Goal: Task Accomplishment & Management: Manage account settings

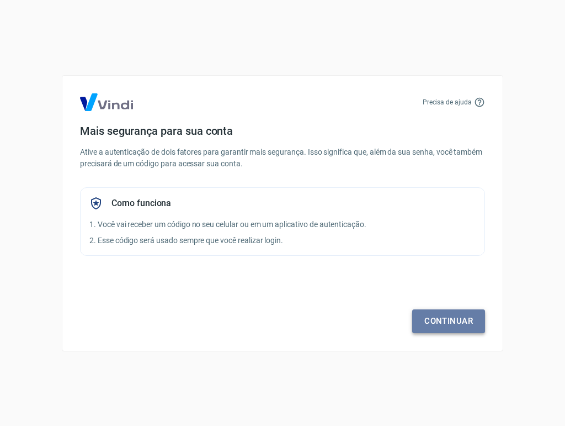
click at [444, 318] on link "Continuar" at bounding box center [448, 320] width 73 height 23
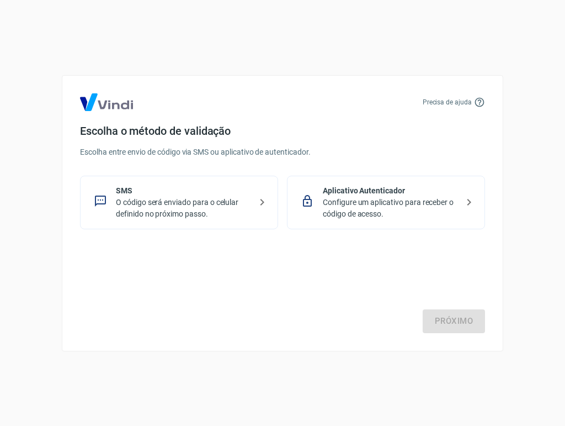
click at [371, 200] on p "Configure um aplicativo para receber o código de acesso." at bounding box center [390, 207] width 135 height 23
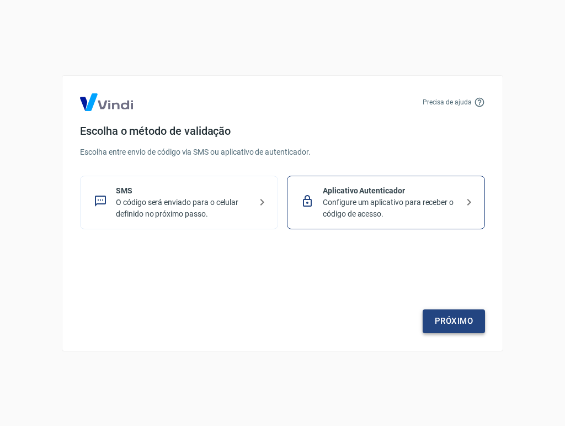
click at [450, 325] on link "Próximo" at bounding box center [454, 320] width 62 height 23
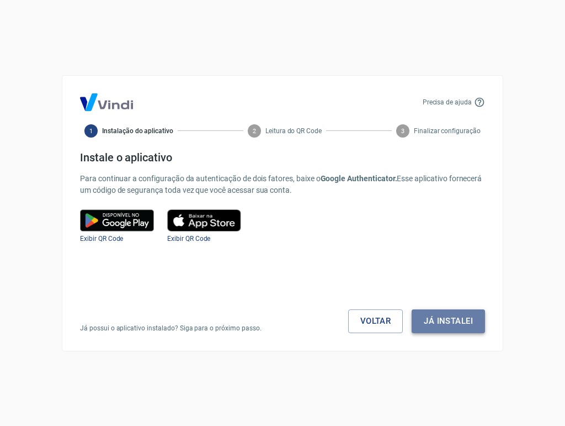
click at [446, 320] on button "Já instalei" at bounding box center [448, 320] width 73 height 23
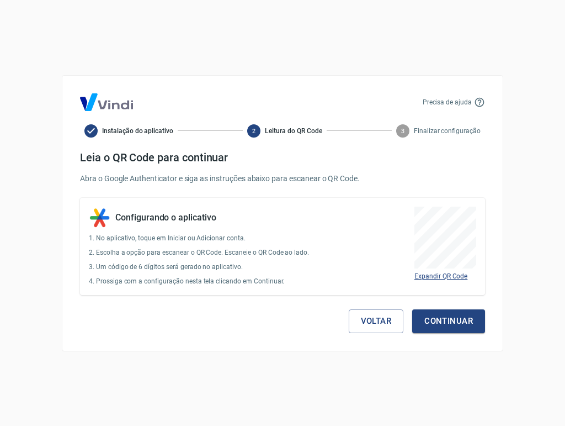
click at [455, 275] on span "Expandir QR Code" at bounding box center [441, 276] width 53 height 8
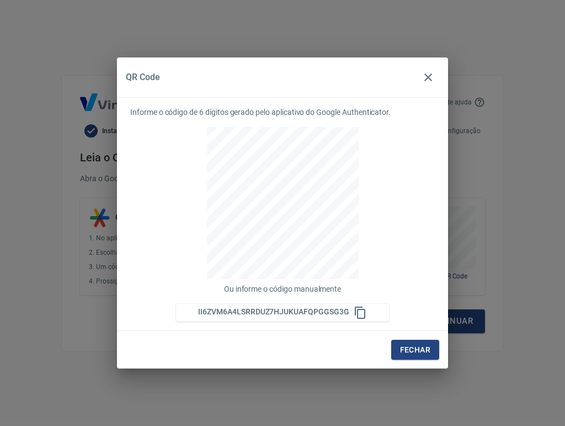
click at [358, 312] on icon at bounding box center [360, 312] width 13 height 13
click at [359, 312] on icon at bounding box center [360, 312] width 13 height 13
drag, startPoint x: 200, startPoint y: 313, endPoint x: 312, endPoint y: 304, distance: 112.4
click at [312, 304] on div "II6ZVM6A4LSRRDUZ7HJUKUAFQPGGSG3G" at bounding box center [282, 313] width 213 height 18
drag, startPoint x: 348, startPoint y: 313, endPoint x: 196, endPoint y: 309, distance: 152.4
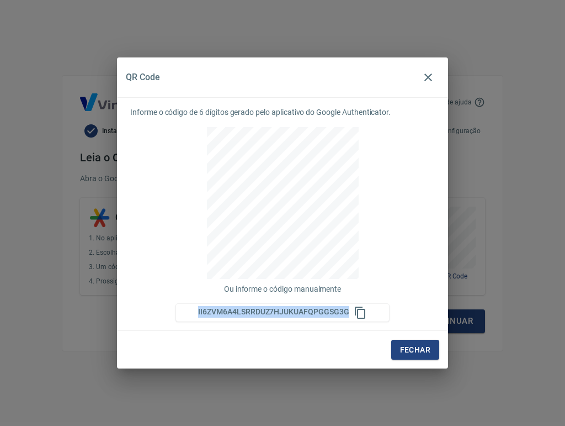
click at [196, 309] on div "II6ZVM6A4LSRRDUZ7HJUKUAFQPGGSG3G" at bounding box center [282, 312] width 213 height 13
click at [421, 347] on button "Fechar" at bounding box center [415, 349] width 48 height 20
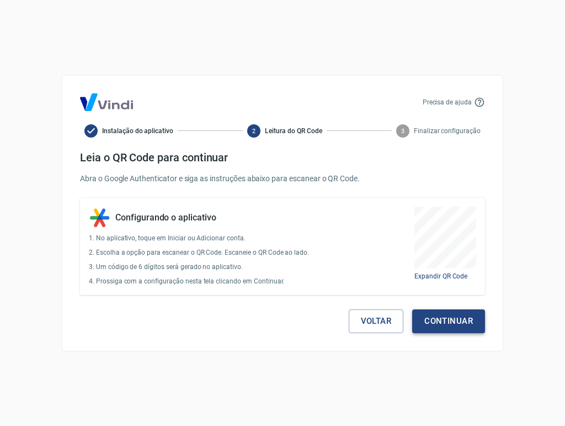
click at [457, 318] on button "Continuar" at bounding box center [448, 320] width 73 height 23
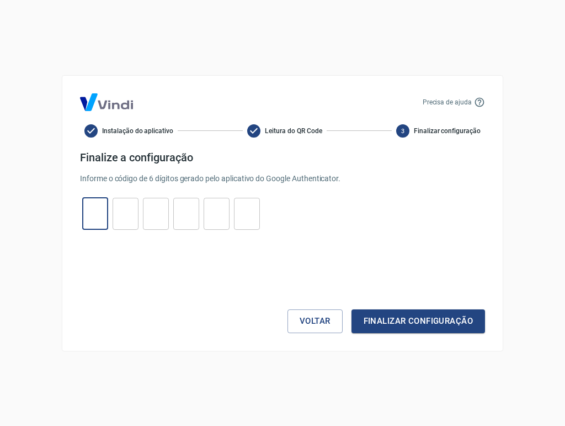
click at [95, 216] on input "tel" at bounding box center [95, 213] width 26 height 24
paste input "5"
type input "5"
type input "4"
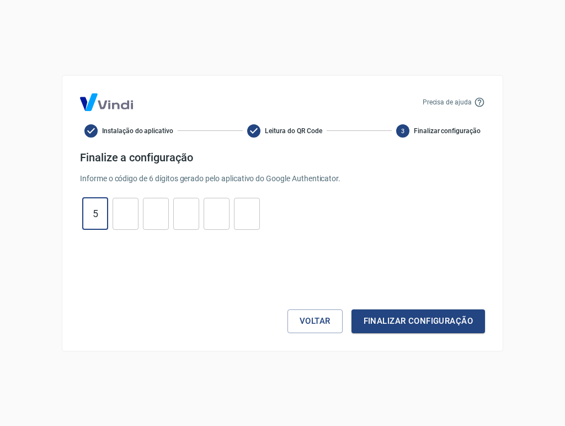
type input "6"
type input "4"
type input "5"
click at [433, 321] on button "Finalizar configuração" at bounding box center [419, 320] width 134 height 23
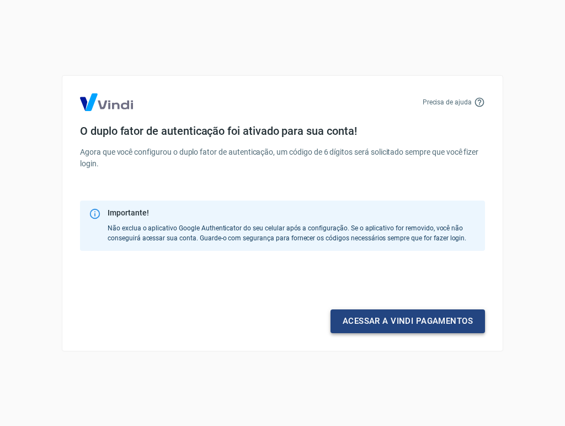
click at [442, 326] on link "Acessar a Vindi pagamentos" at bounding box center [408, 320] width 155 height 23
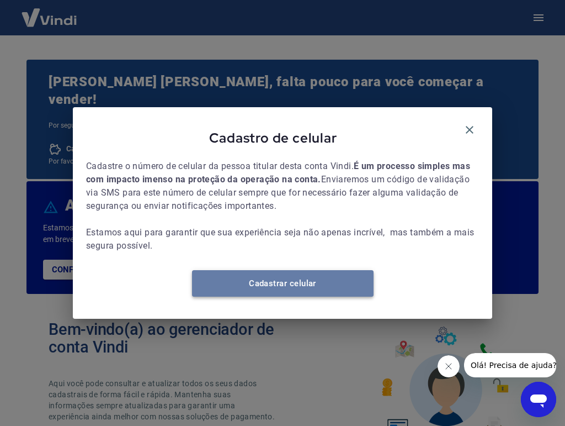
click at [310, 291] on link "Cadastrar celular" at bounding box center [283, 283] width 182 height 26
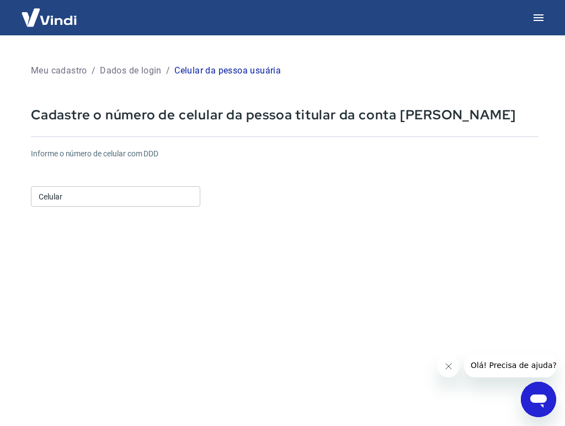
click at [79, 199] on input "Celular" at bounding box center [115, 196] width 169 height 20
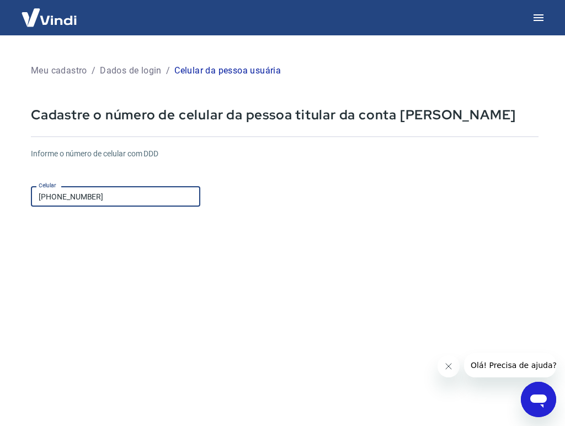
type input "[PHONE_NUMBER]"
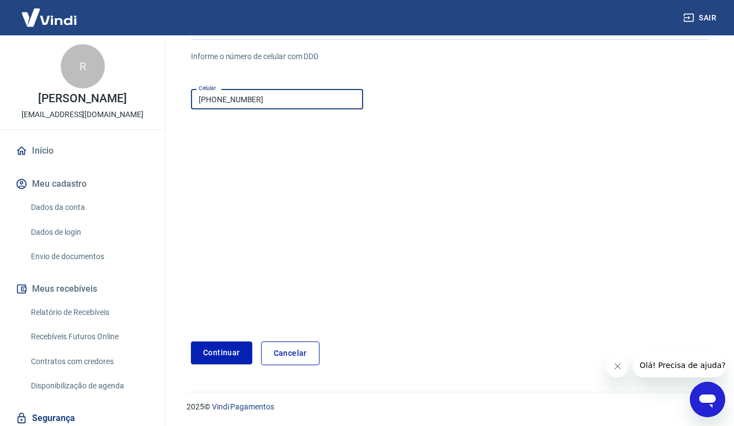
scroll to position [97, 0]
click at [232, 357] on button "Continuar" at bounding box center [221, 353] width 61 height 23
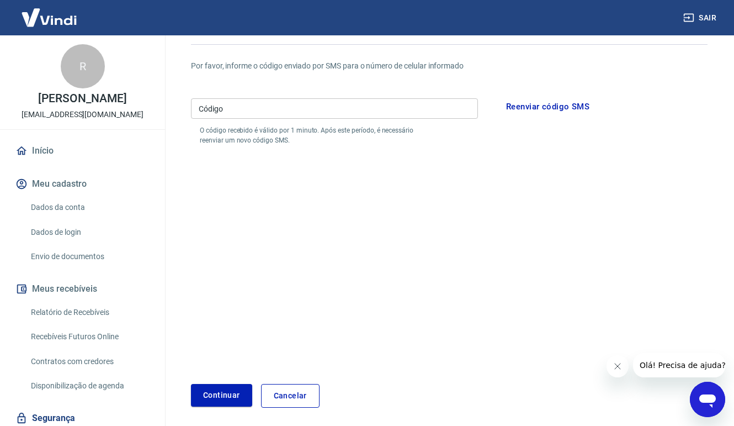
click at [537, 109] on button "Reenviar código SMS" at bounding box center [547, 106] width 95 height 23
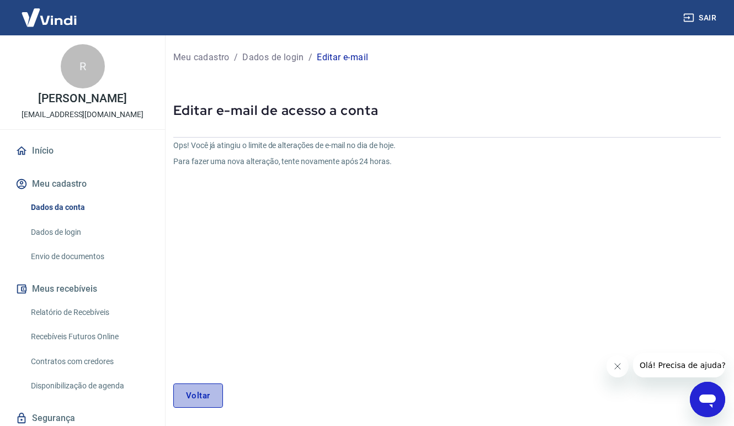
click at [194, 398] on link "Voltar" at bounding box center [198, 395] width 50 height 24
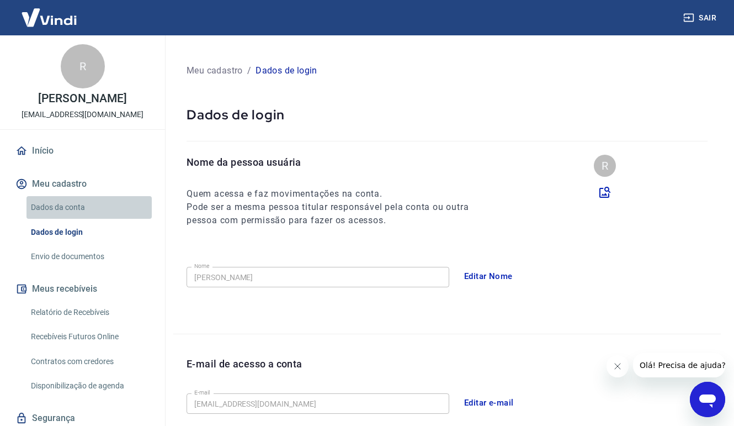
click at [87, 200] on link "Dados da conta" at bounding box center [88, 207] width 125 height 23
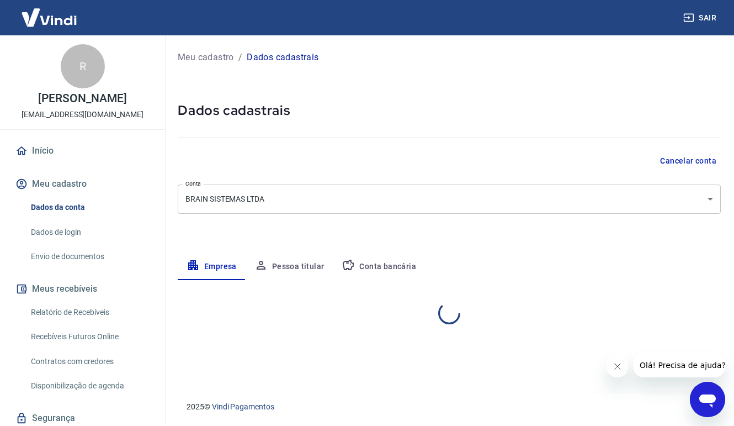
select select "DF"
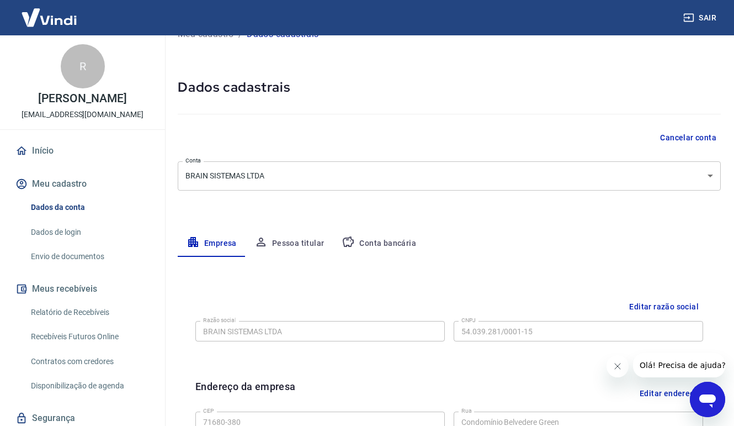
scroll to position [100, 0]
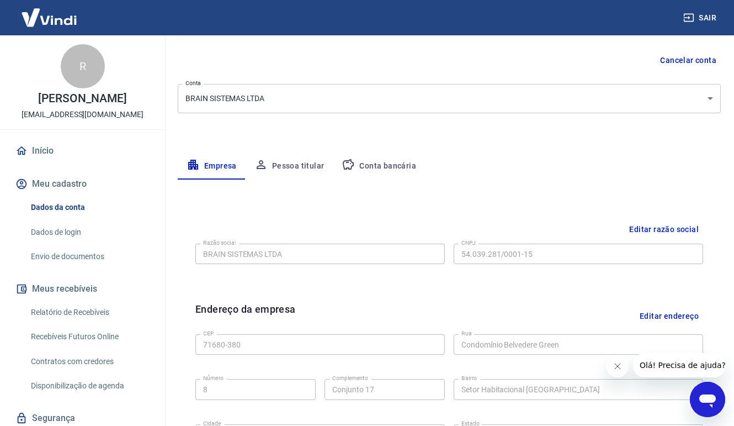
click at [305, 165] on button "Pessoa titular" at bounding box center [290, 166] width 88 height 26
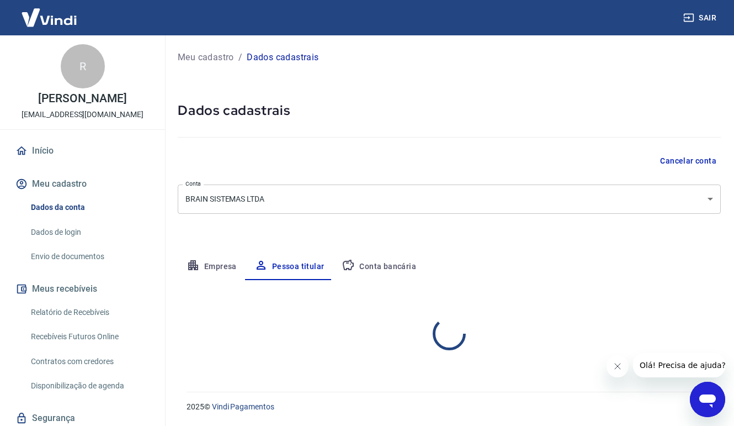
scroll to position [0, 0]
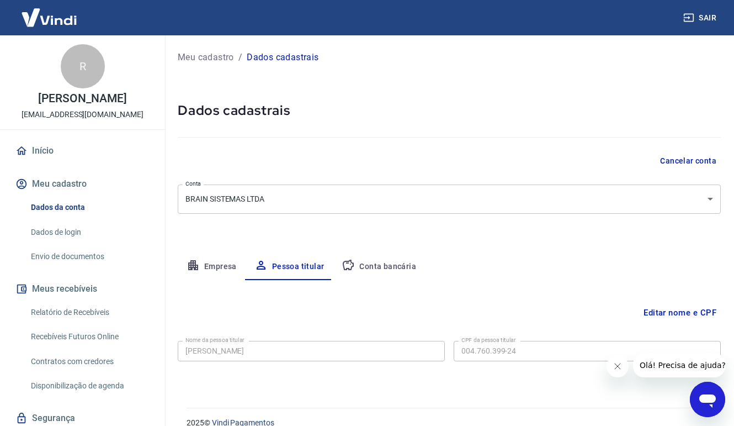
click at [405, 266] on button "Conta bancária" at bounding box center [379, 266] width 92 height 26
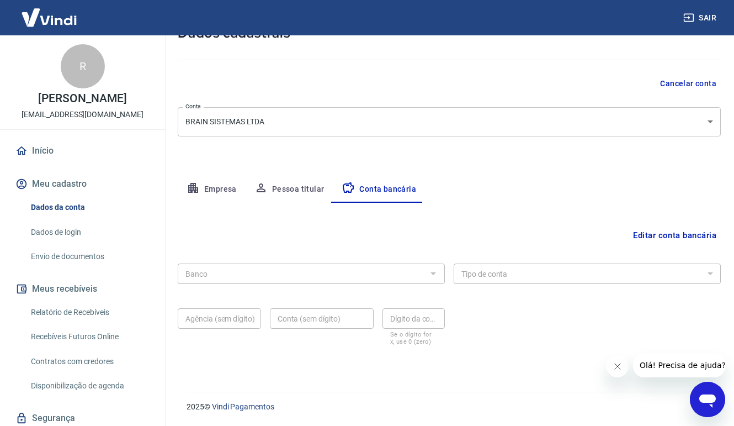
scroll to position [77, 0]
click at [433, 277] on div at bounding box center [433, 273] width 14 height 15
click at [433, 276] on div at bounding box center [433, 273] width 14 height 15
click at [565, 231] on button "Editar conta bancária" at bounding box center [675, 235] width 92 height 21
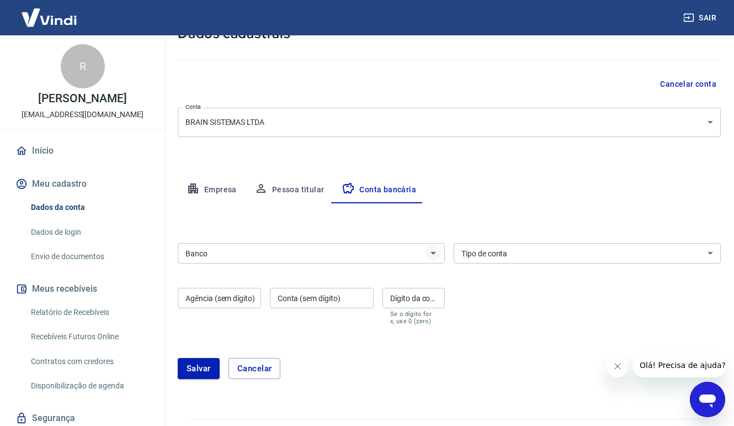
click at [433, 255] on icon "Abrir" at bounding box center [433, 252] width 13 height 13
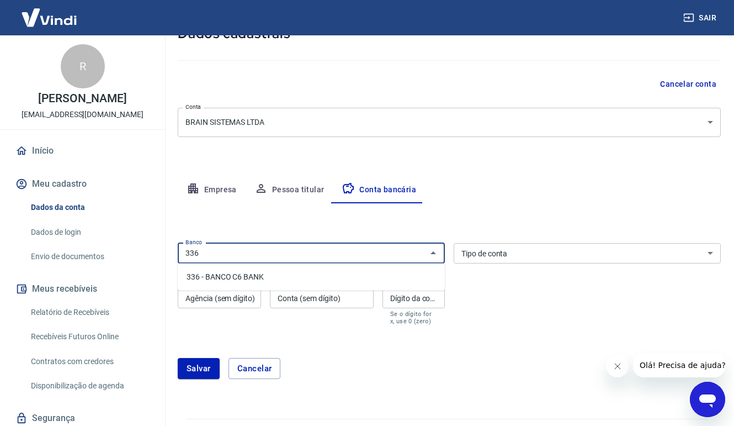
click at [364, 275] on li "336 - BANCO C6 BANK" at bounding box center [311, 277] width 267 height 18
type input "336 - BANCO C6 BANK"
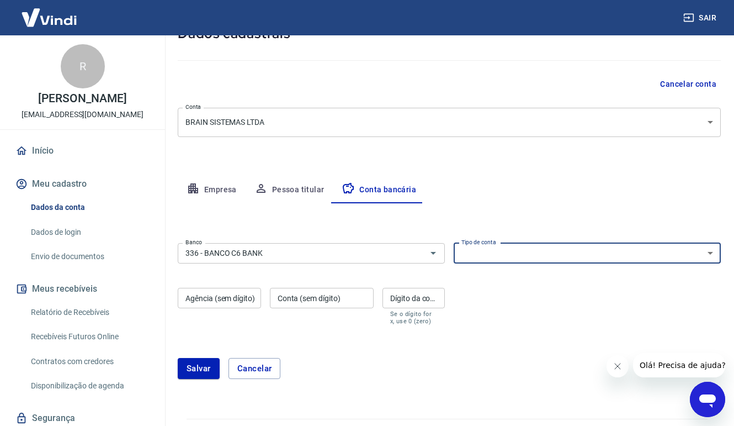
click at [493, 254] on select "Conta Corrente Conta Poupança" at bounding box center [587, 253] width 267 height 20
select select "1"
click at [246, 301] on div "Agência (sem dígito) Agência (sem dígito)" at bounding box center [219, 306] width 83 height 37
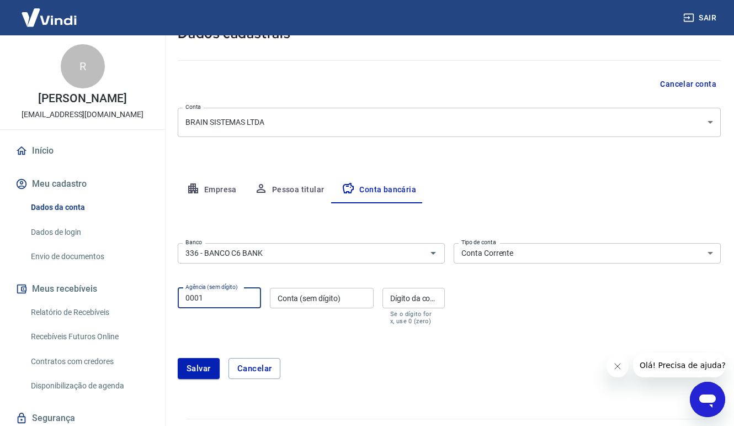
type input "0001"
type input "31693682"
type input "0"
click at [187, 369] on button "Salvar" at bounding box center [199, 368] width 42 height 21
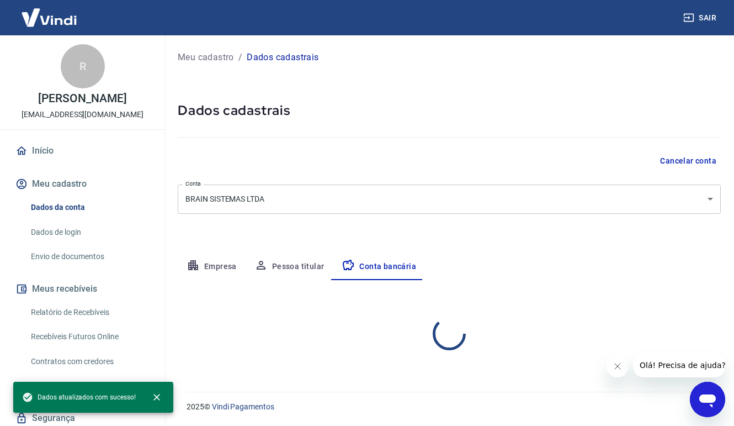
scroll to position [0, 0]
select select "1"
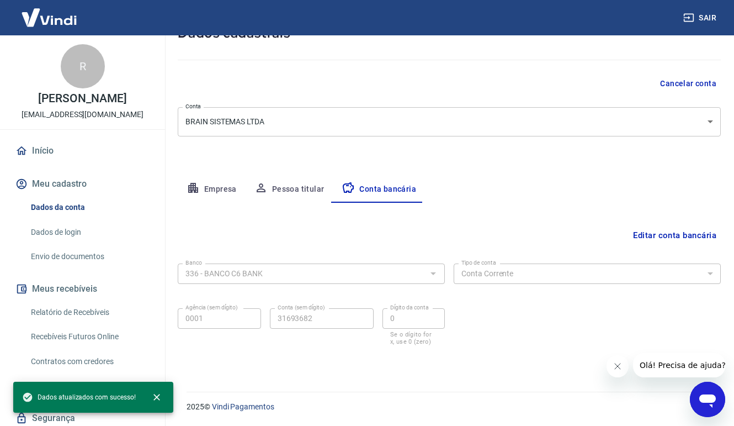
scroll to position [77, 0]
click at [302, 187] on button "Pessoa titular" at bounding box center [290, 190] width 88 height 26
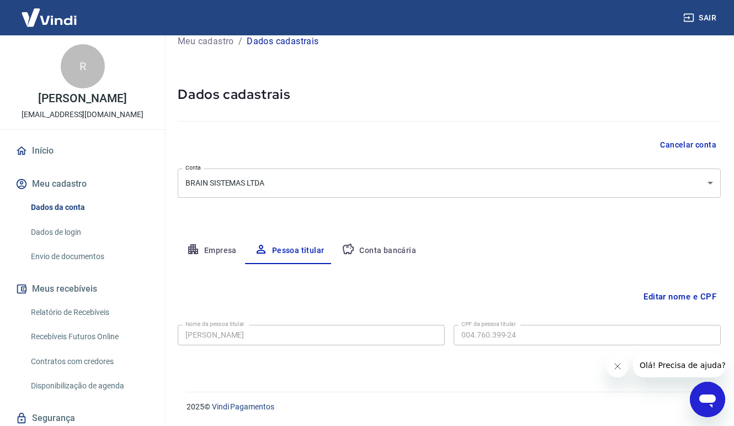
scroll to position [15, 0]
click at [221, 251] on button "Empresa" at bounding box center [212, 251] width 68 height 26
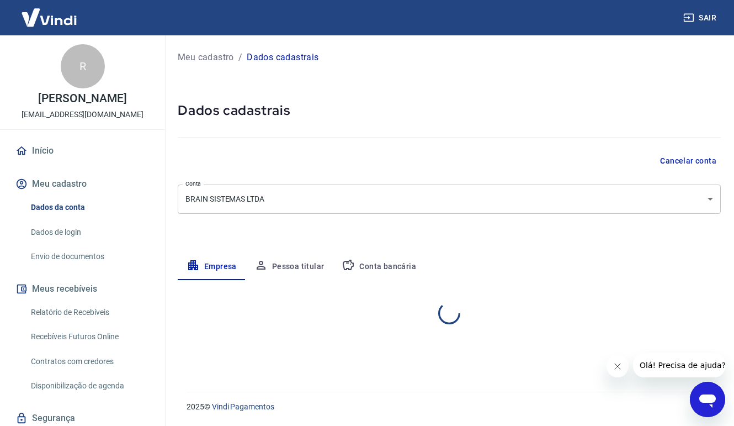
scroll to position [0, 0]
select select "DF"
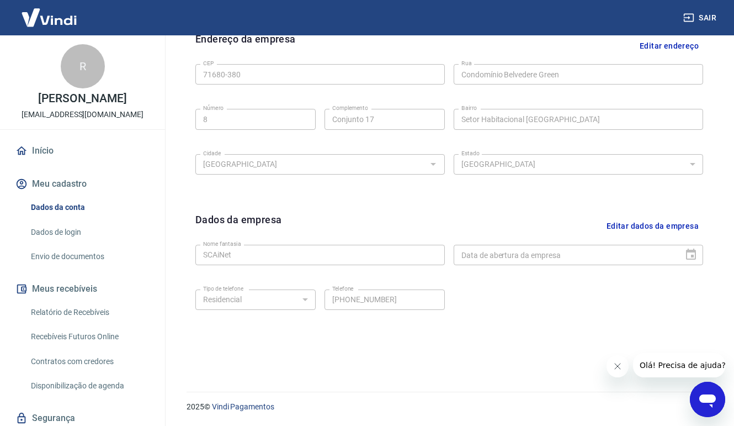
scroll to position [370, 0]
click at [75, 232] on link "Dados de login" at bounding box center [88, 232] width 125 height 23
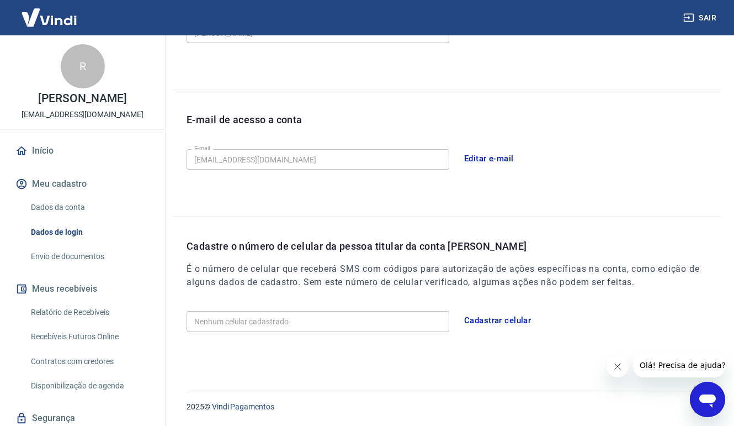
scroll to position [243, 0]
click at [486, 317] on button "Cadastrar celular" at bounding box center [497, 320] width 79 height 23
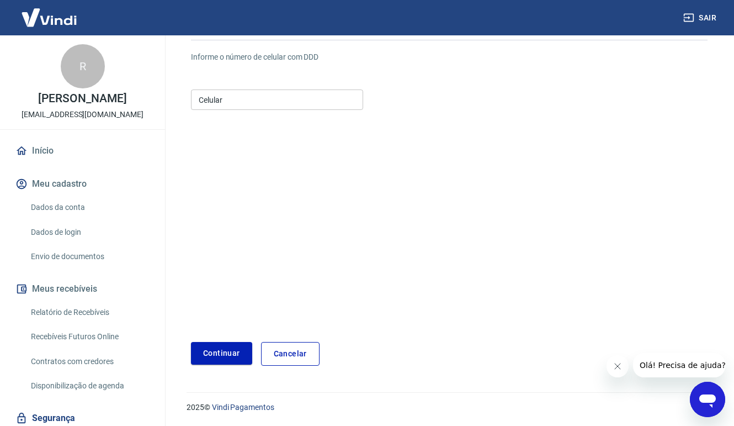
click at [249, 100] on input "Celular" at bounding box center [277, 99] width 172 height 20
click at [301, 285] on form "Informe o número de celular com DDD Celular Celular Continuar Cancelar" at bounding box center [449, 204] width 517 height 323
click at [248, 98] on input "Celular" at bounding box center [277, 99] width 172 height 20
type input "(61) 99955-9842"
click at [231, 350] on button "Continuar" at bounding box center [221, 353] width 61 height 23
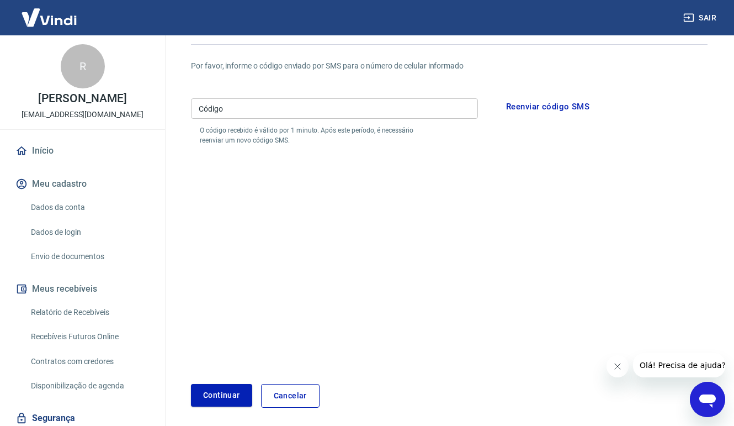
click at [294, 110] on input "Código" at bounding box center [334, 108] width 287 height 20
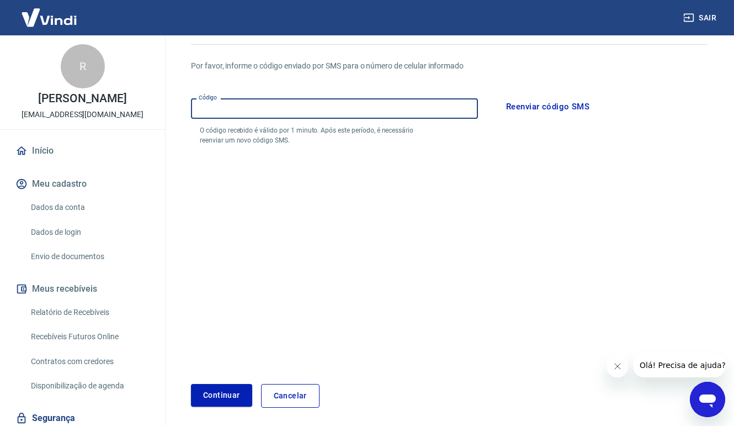
paste input "714761"
type input "714761"
click at [221, 395] on button "Continuar" at bounding box center [221, 395] width 61 height 23
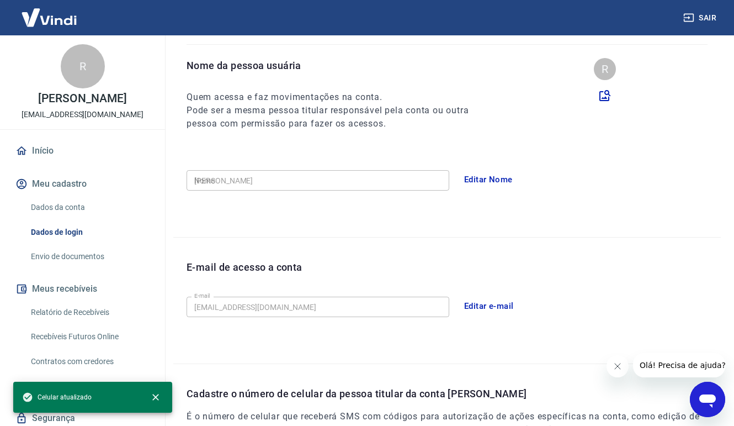
type input "(61) 99955-9842"
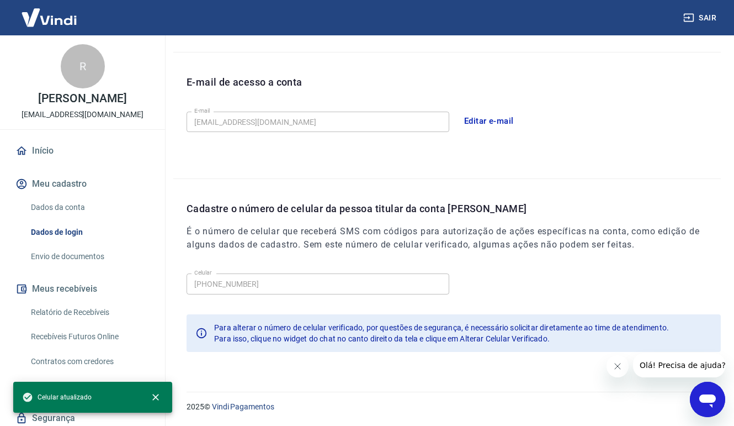
scroll to position [281, 0]
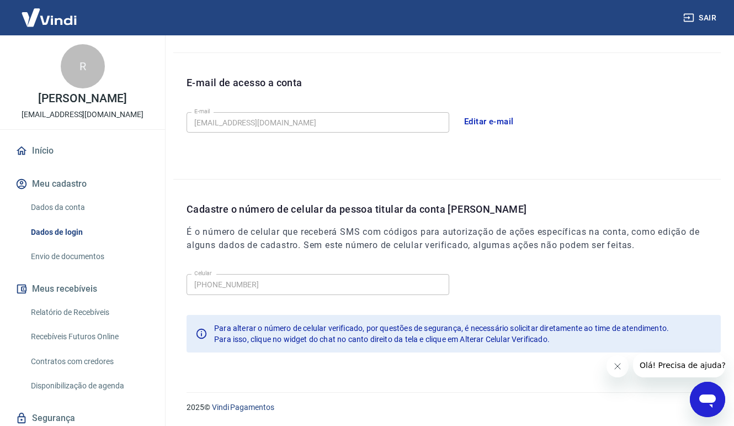
click at [93, 253] on link "Envio de documentos" at bounding box center [88, 256] width 125 height 23
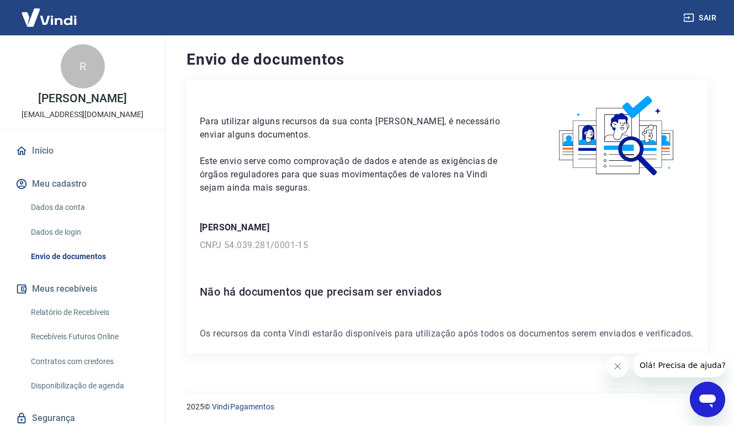
scroll to position [2, 0]
click at [86, 308] on link "Relatório de Recebíveis" at bounding box center [88, 312] width 125 height 23
